Goal: Information Seeking & Learning: Learn about a topic

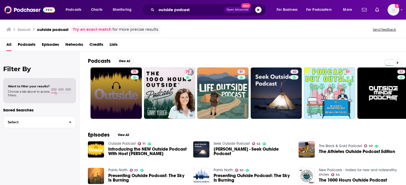
click at [117, 89] on link "71" at bounding box center [116, 93] width 51 height 51
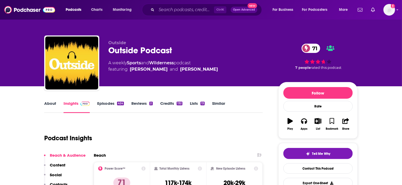
click at [49, 111] on link "About" at bounding box center [50, 107] width 12 height 12
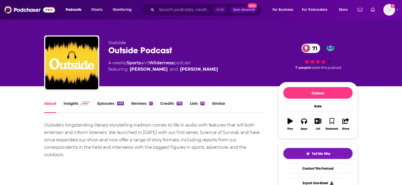
click at [69, 105] on link "Insights" at bounding box center [77, 107] width 26 height 12
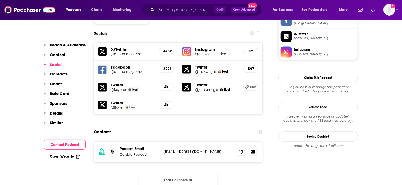
scroll to position [530, 0]
